Goal: Task Accomplishment & Management: Manage account settings

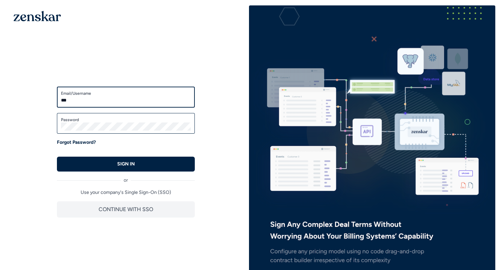
type input "**********"
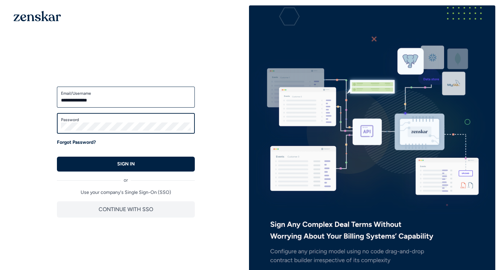
click at [57, 157] on button "SIGN IN" at bounding box center [126, 164] width 138 height 15
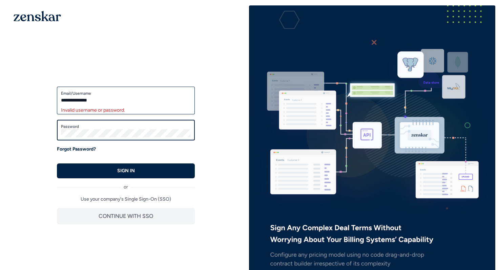
click at [57, 164] on button "SIGN IN" at bounding box center [126, 171] width 138 height 15
